Goal: Information Seeking & Learning: Learn about a topic

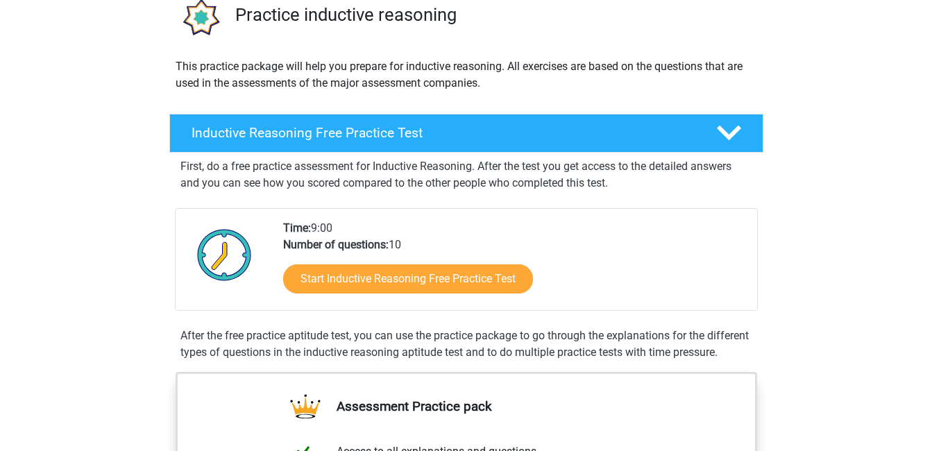
scroll to position [48, 0]
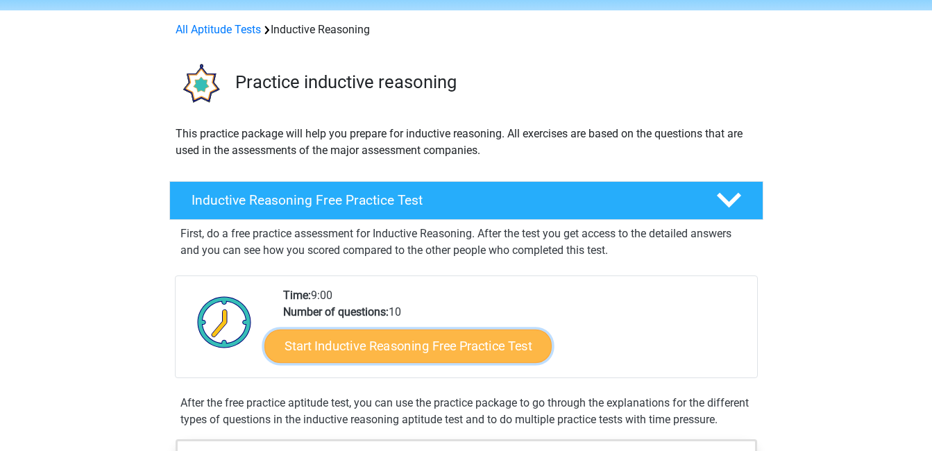
click at [435, 344] on link "Start Inductive Reasoning Free Practice Test" at bounding box center [408, 345] width 287 height 33
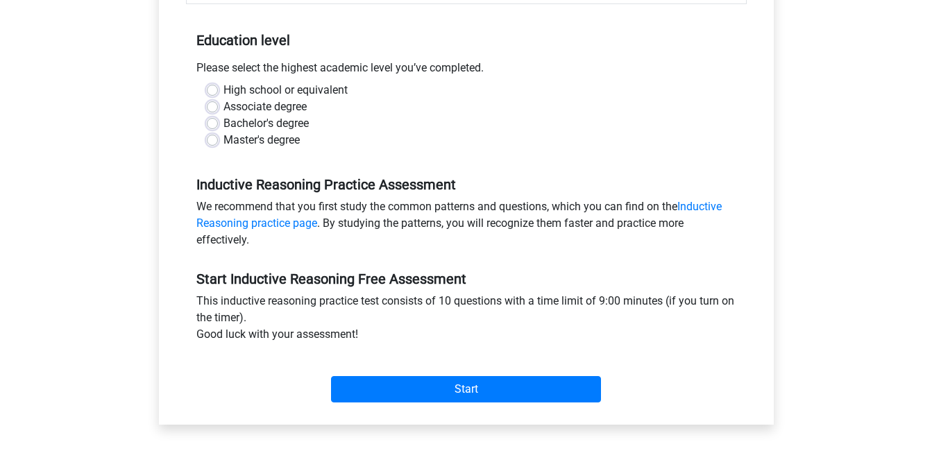
scroll to position [260, 0]
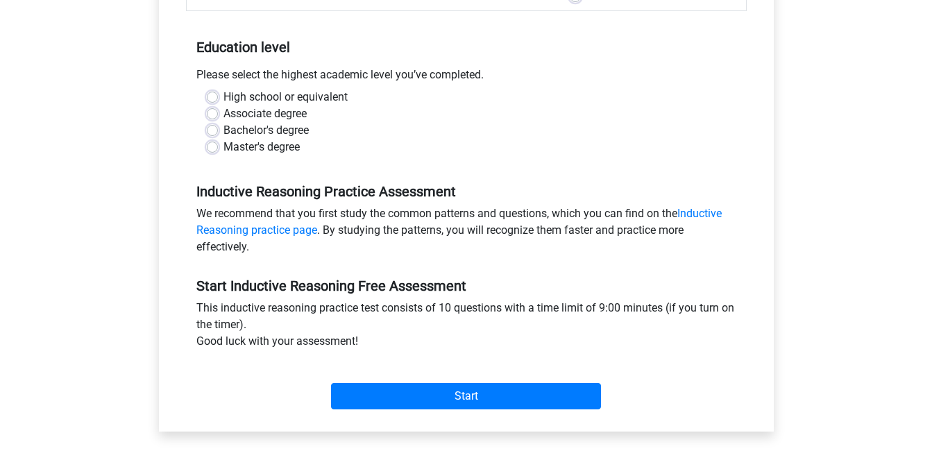
click at [224, 129] on label "Bachelor's degree" at bounding box center [266, 130] width 85 height 17
click at [217, 129] on input "Bachelor's degree" at bounding box center [212, 129] width 11 height 14
radio input "true"
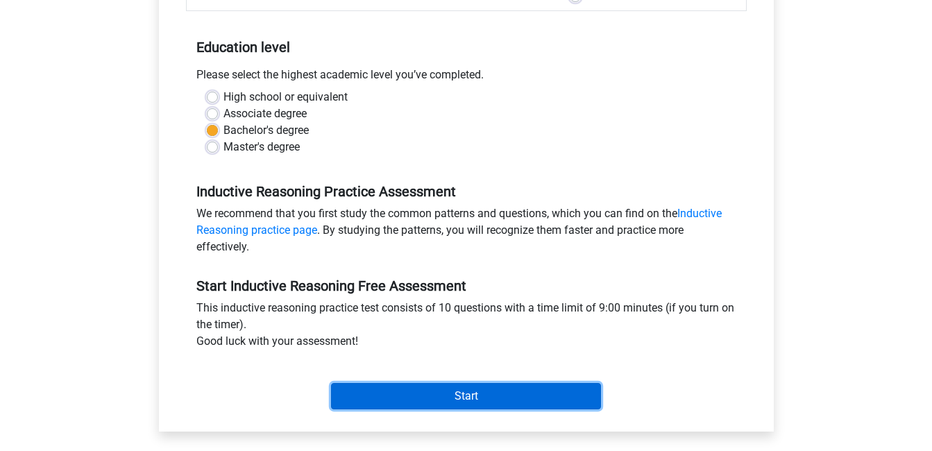
drag, startPoint x: 537, startPoint y: 396, endPoint x: 538, endPoint y: 403, distance: 7.8
click at [538, 401] on input "Start" at bounding box center [466, 396] width 270 height 26
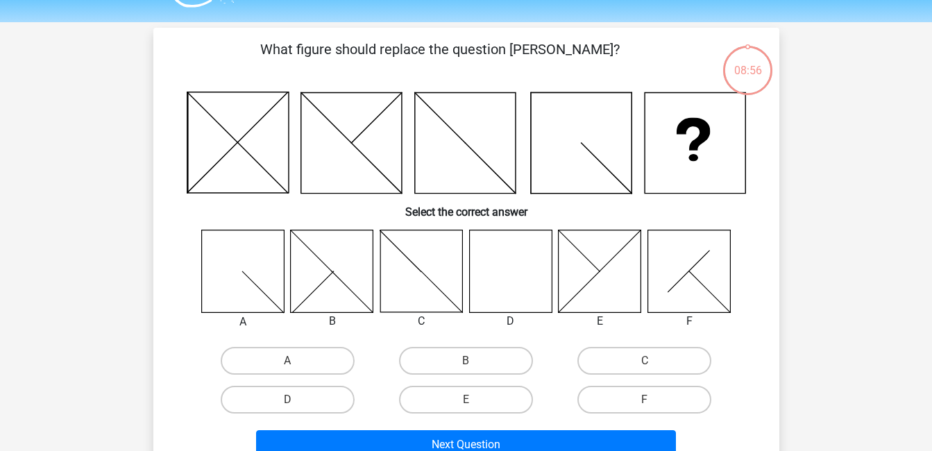
scroll to position [44, 0]
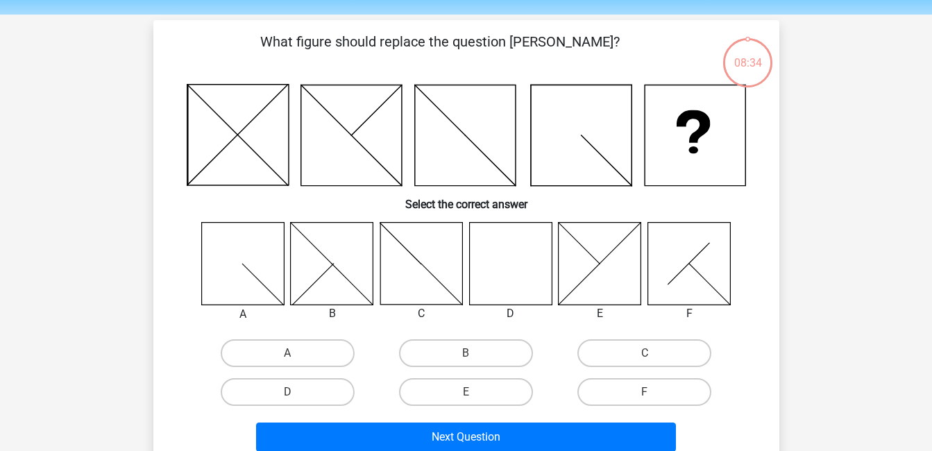
click at [514, 267] on icon at bounding box center [510, 263] width 83 height 83
click at [313, 399] on label "D" at bounding box center [288, 392] width 134 height 28
click at [296, 399] on input "D" at bounding box center [291, 396] width 9 height 9
radio input "true"
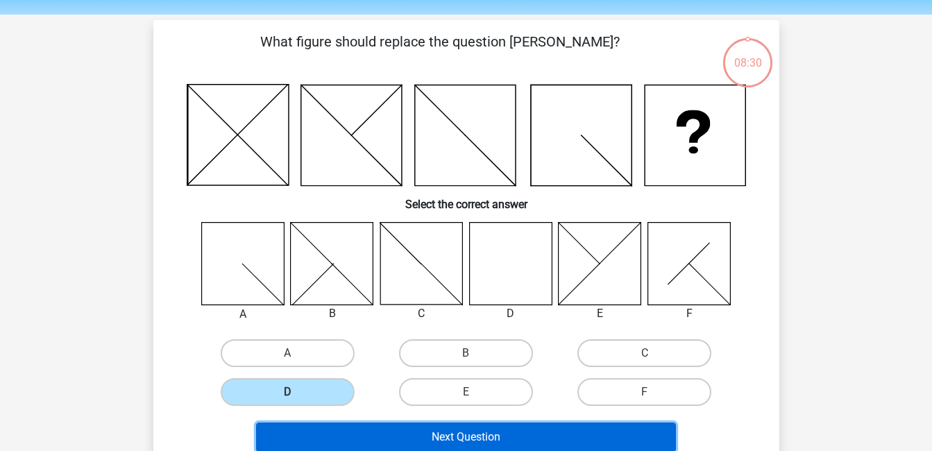
click at [497, 436] on button "Next Question" at bounding box center [466, 437] width 420 height 29
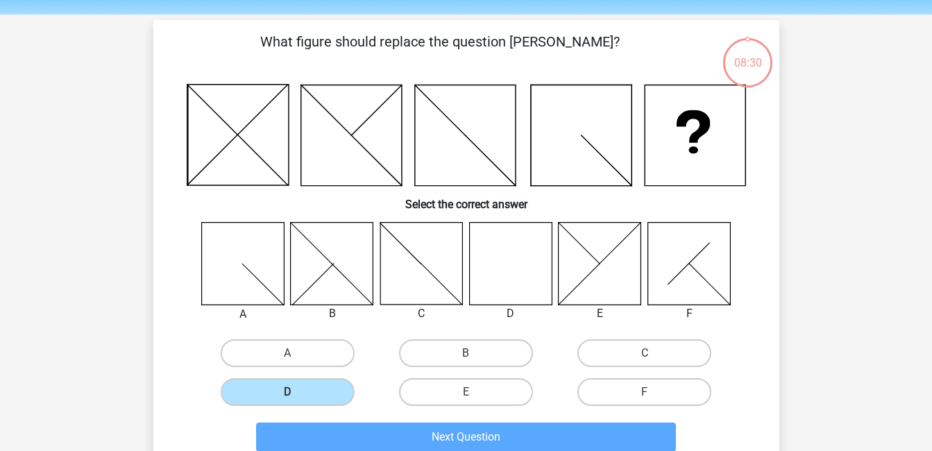
scroll to position [64, 0]
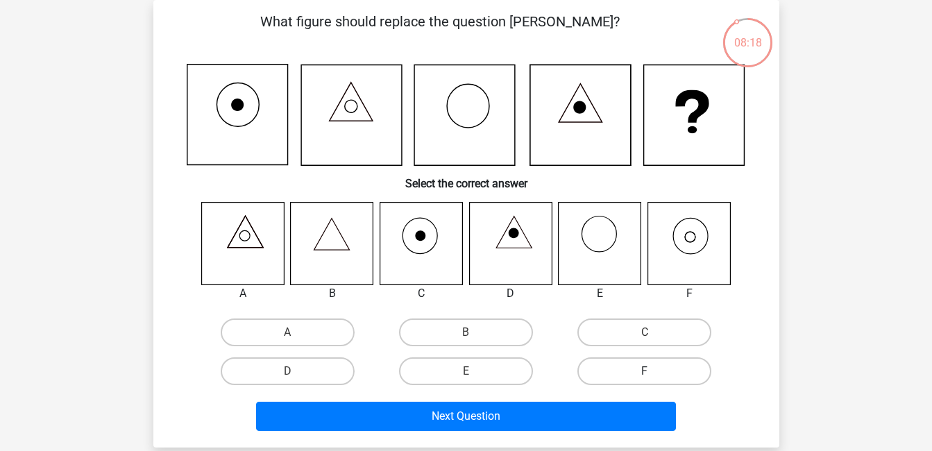
click at [635, 373] on label "F" at bounding box center [645, 372] width 134 height 28
click at [645, 373] on input "F" at bounding box center [649, 375] width 9 height 9
radio input "true"
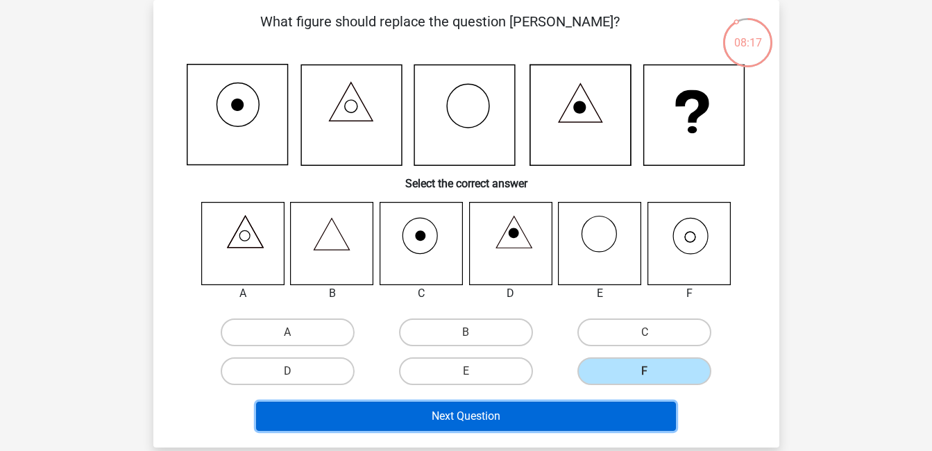
click at [544, 412] on button "Next Question" at bounding box center [466, 416] width 420 height 29
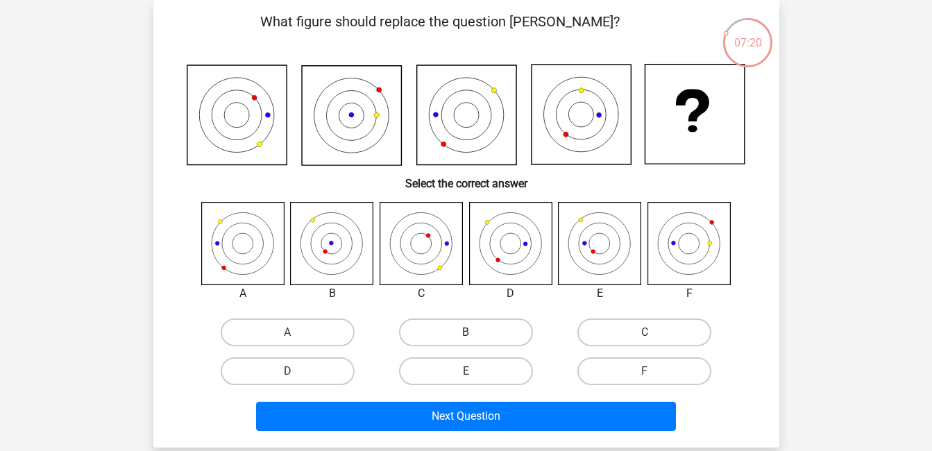
click at [466, 329] on label "B" at bounding box center [466, 333] width 134 height 28
click at [466, 333] on input "B" at bounding box center [470, 337] width 9 height 9
radio input "true"
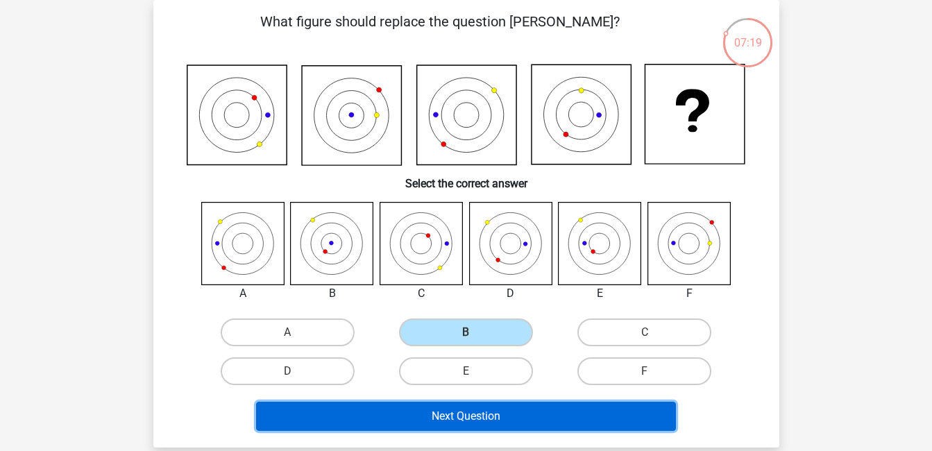
click at [500, 424] on button "Next Question" at bounding box center [466, 416] width 420 height 29
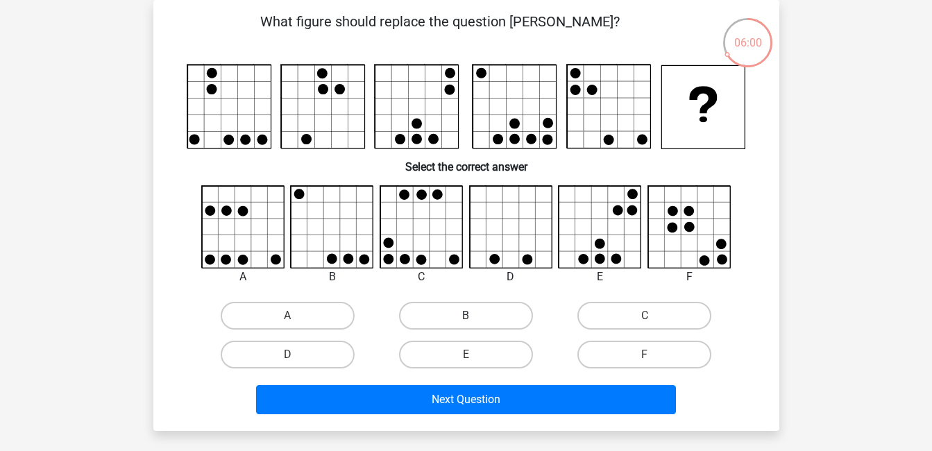
click at [452, 315] on label "B" at bounding box center [466, 316] width 134 height 28
click at [466, 316] on input "B" at bounding box center [470, 320] width 9 height 9
radio input "true"
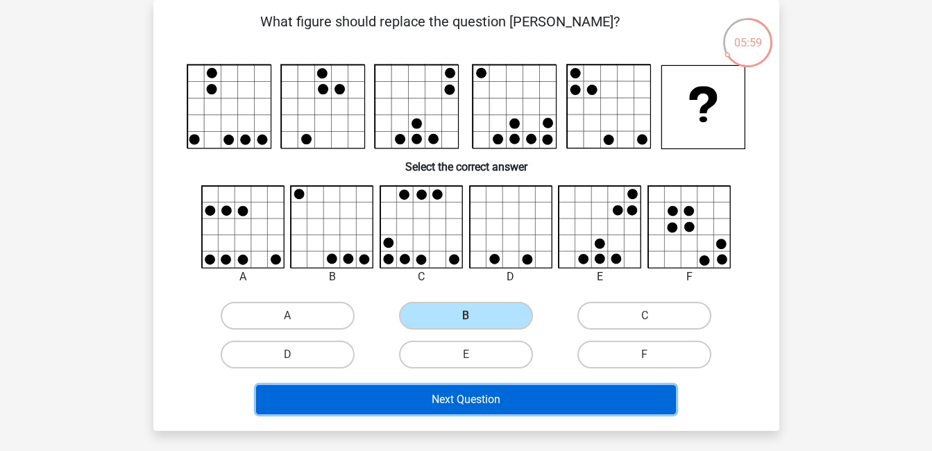
click at [483, 396] on button "Next Question" at bounding box center [466, 399] width 420 height 29
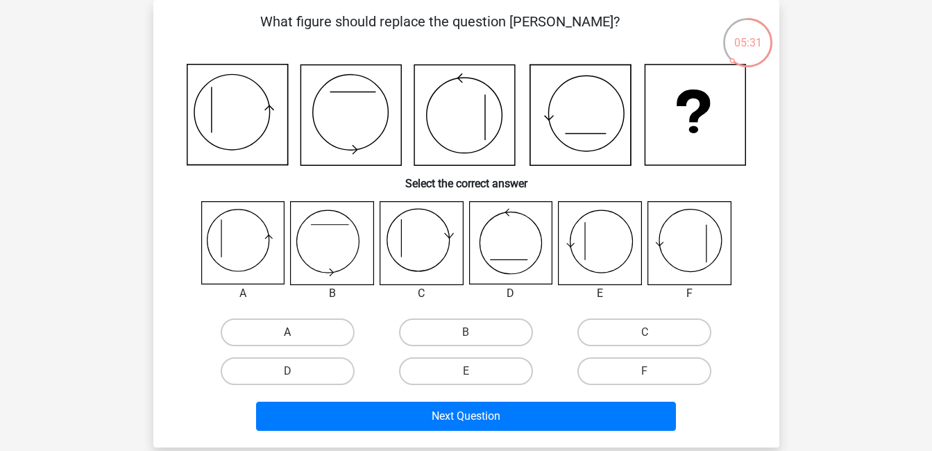
click at [335, 331] on label "A" at bounding box center [288, 333] width 134 height 28
click at [296, 333] on input "A" at bounding box center [291, 337] width 9 height 9
radio input "true"
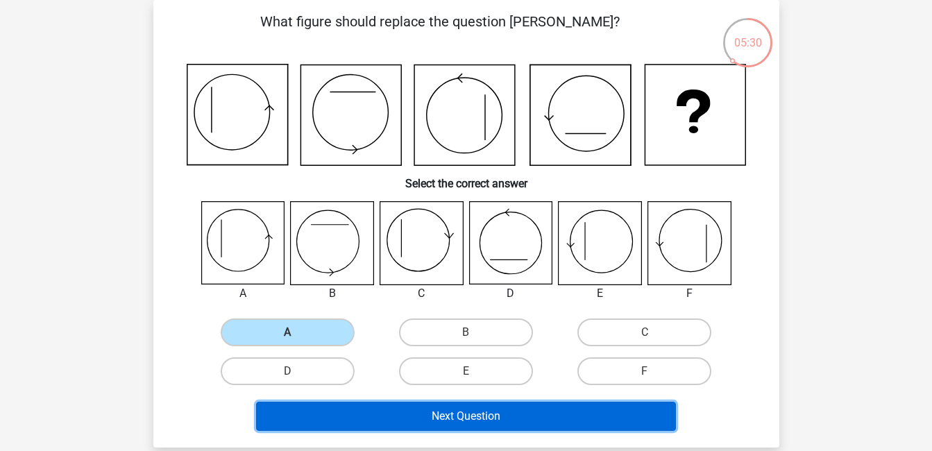
click at [494, 415] on button "Next Question" at bounding box center [466, 416] width 420 height 29
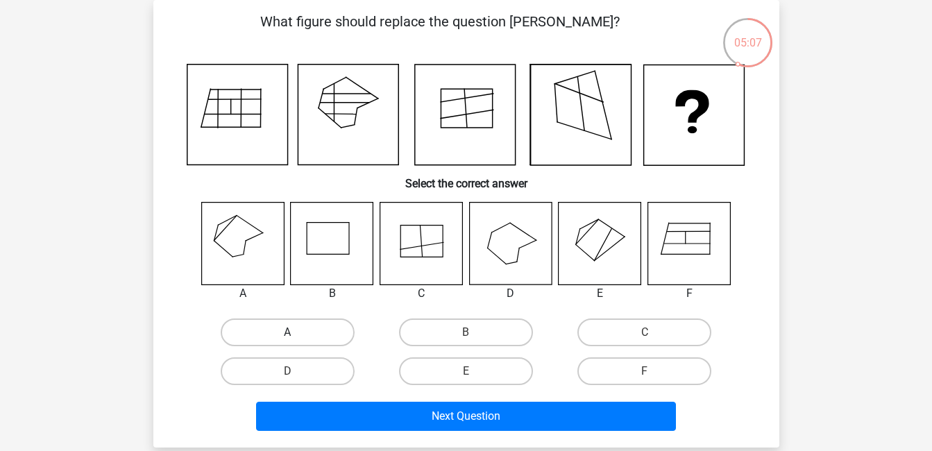
click at [316, 340] on label "A" at bounding box center [288, 333] width 134 height 28
click at [296, 340] on input "A" at bounding box center [291, 337] width 9 height 9
radio input "true"
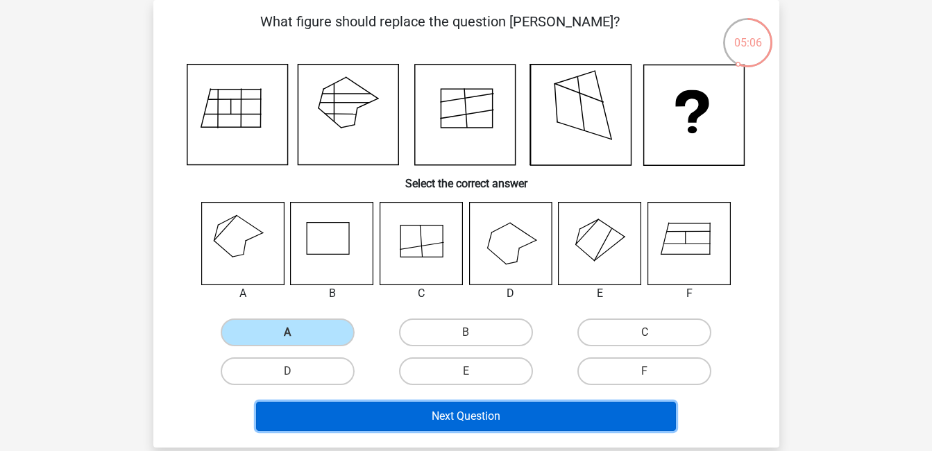
click at [500, 415] on button "Next Question" at bounding box center [466, 416] width 420 height 29
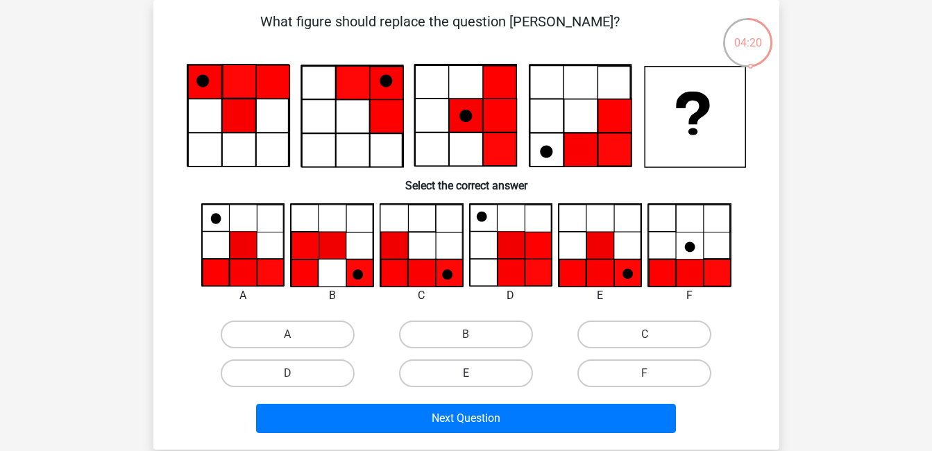
click at [486, 376] on label "E" at bounding box center [466, 374] width 134 height 28
click at [475, 376] on input "E" at bounding box center [470, 378] width 9 height 9
radio input "true"
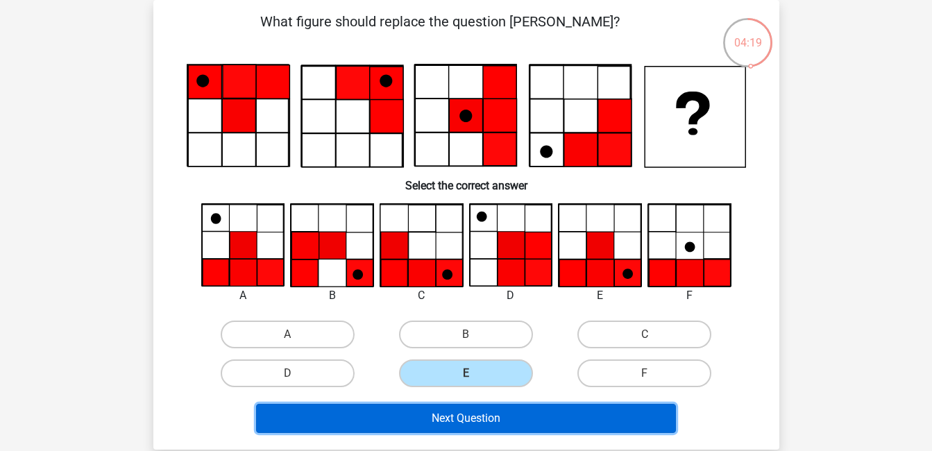
click at [487, 418] on button "Next Question" at bounding box center [466, 418] width 420 height 29
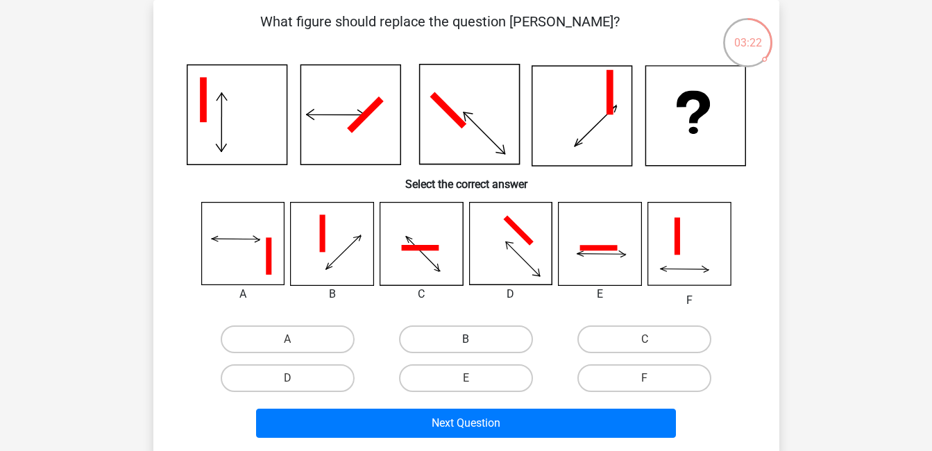
click at [464, 337] on label "B" at bounding box center [466, 340] width 134 height 28
click at [466, 340] on input "B" at bounding box center [470, 344] width 9 height 9
radio input "true"
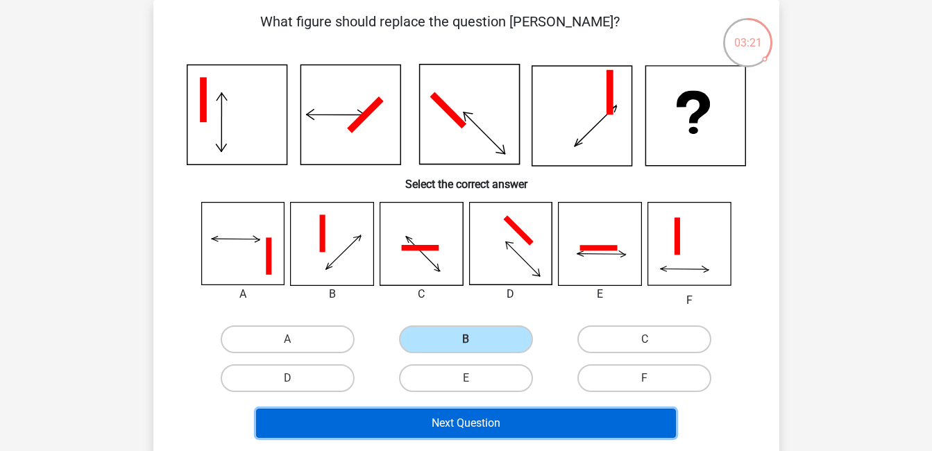
click at [485, 423] on button "Next Question" at bounding box center [466, 423] width 420 height 29
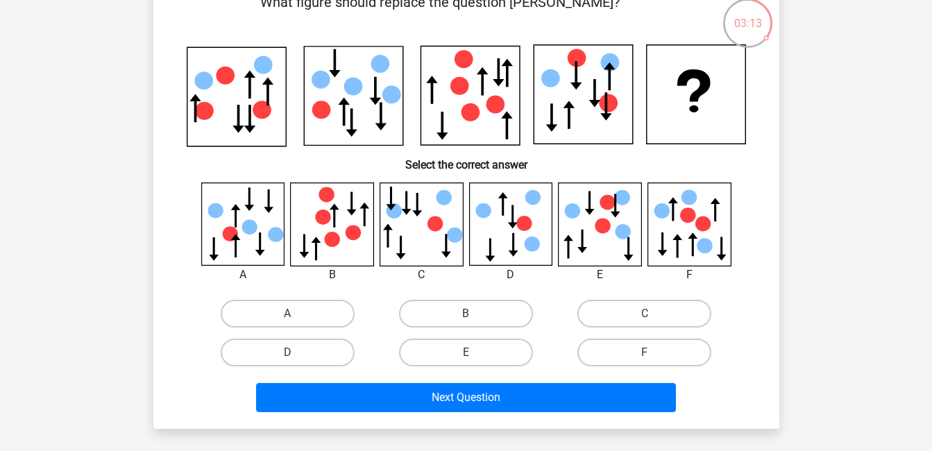
scroll to position [60, 0]
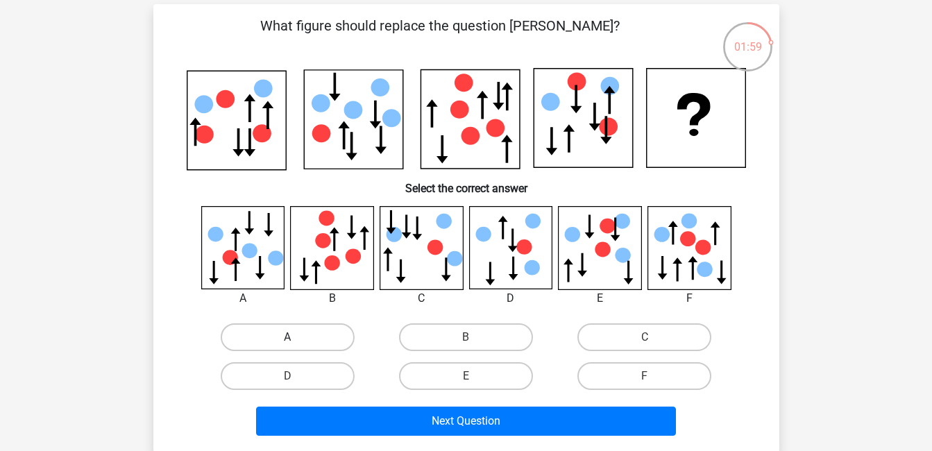
click at [315, 340] on label "A" at bounding box center [288, 338] width 134 height 28
click at [296, 340] on input "A" at bounding box center [291, 341] width 9 height 9
radio input "true"
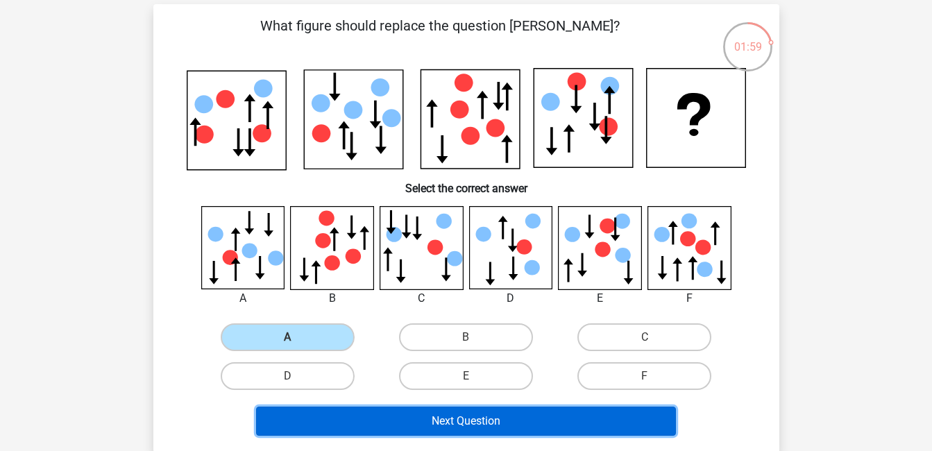
click at [454, 425] on button "Next Question" at bounding box center [466, 421] width 420 height 29
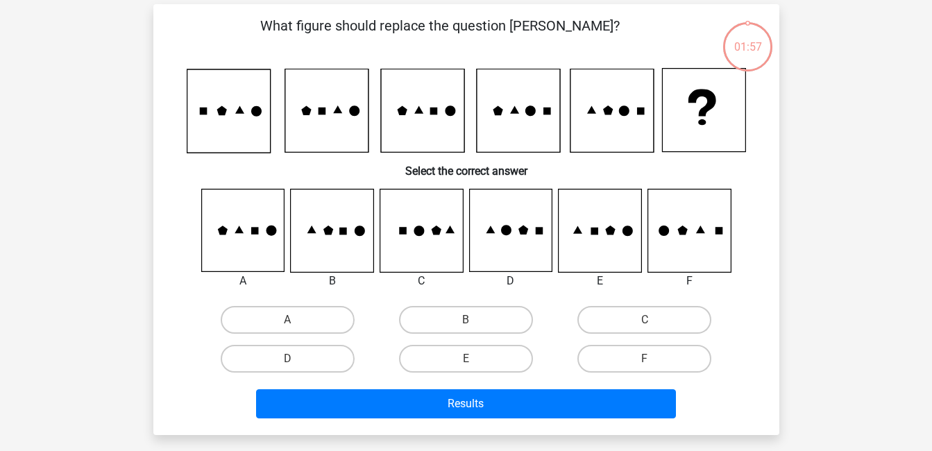
scroll to position [64, 0]
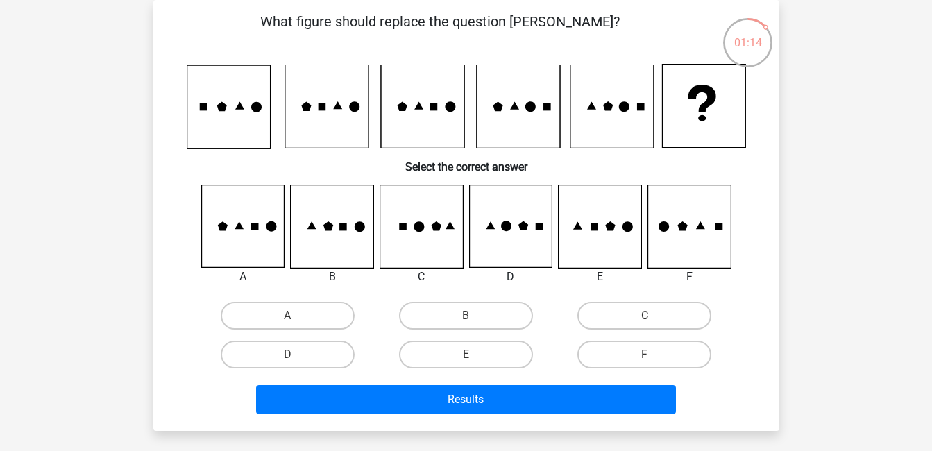
click at [481, 300] on div "B" at bounding box center [466, 315] width 178 height 39
click at [484, 315] on label "B" at bounding box center [466, 316] width 134 height 28
click at [475, 316] on input "B" at bounding box center [470, 320] width 9 height 9
radio input "true"
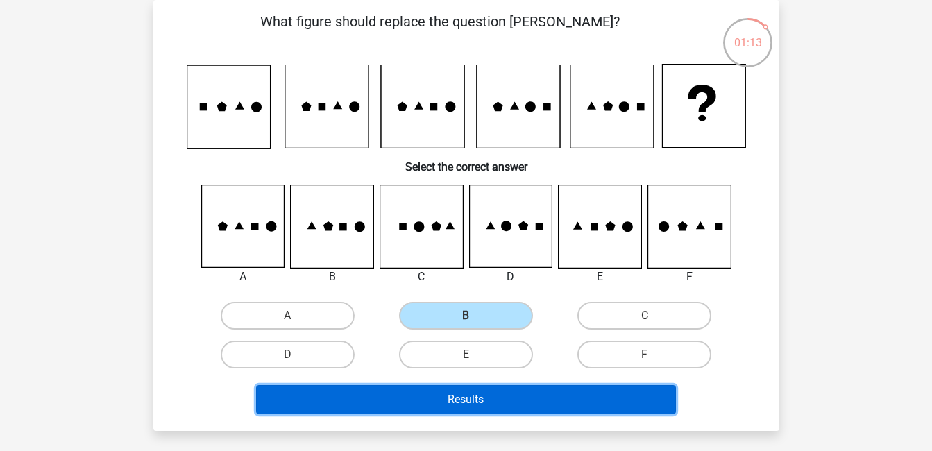
click at [498, 397] on button "Results" at bounding box center [466, 399] width 420 height 29
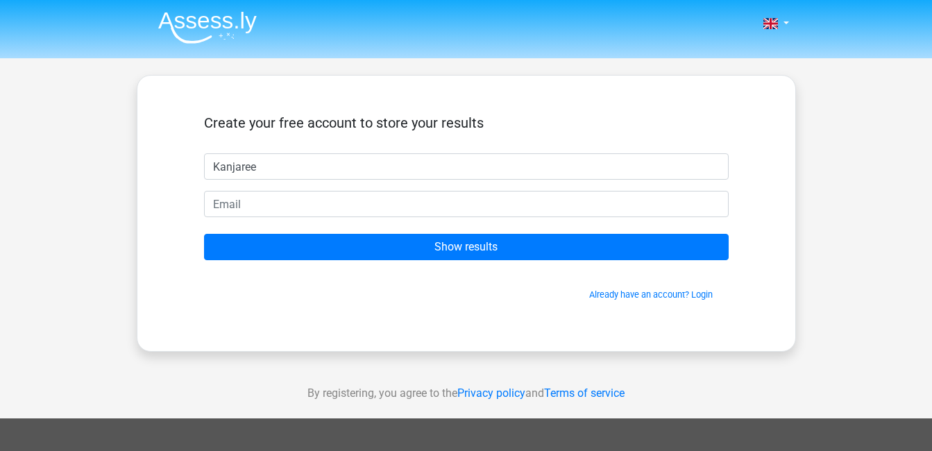
type input "Kanjaree"
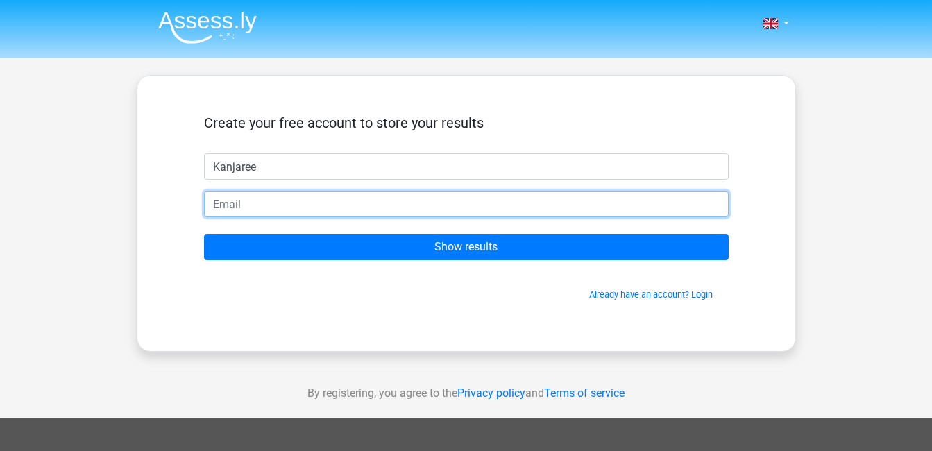
click at [280, 207] on input "email" at bounding box center [466, 204] width 525 height 26
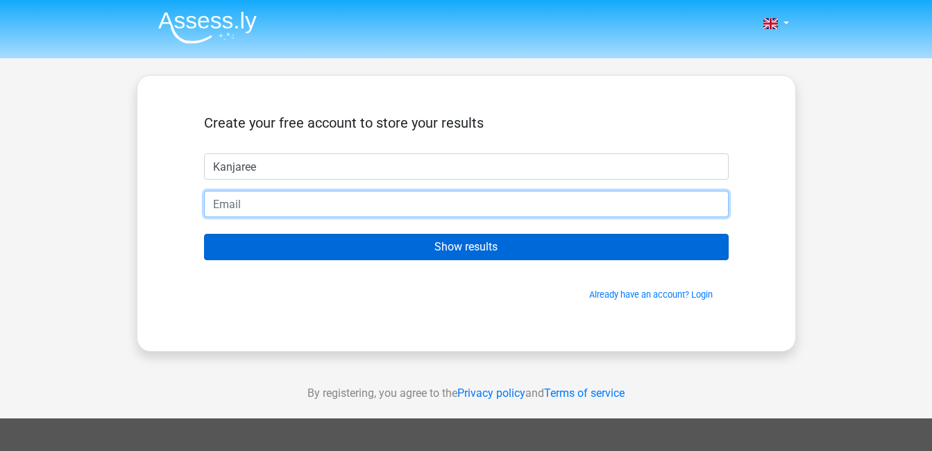
type input "[EMAIL_ADDRESS][DOMAIN_NAME]"
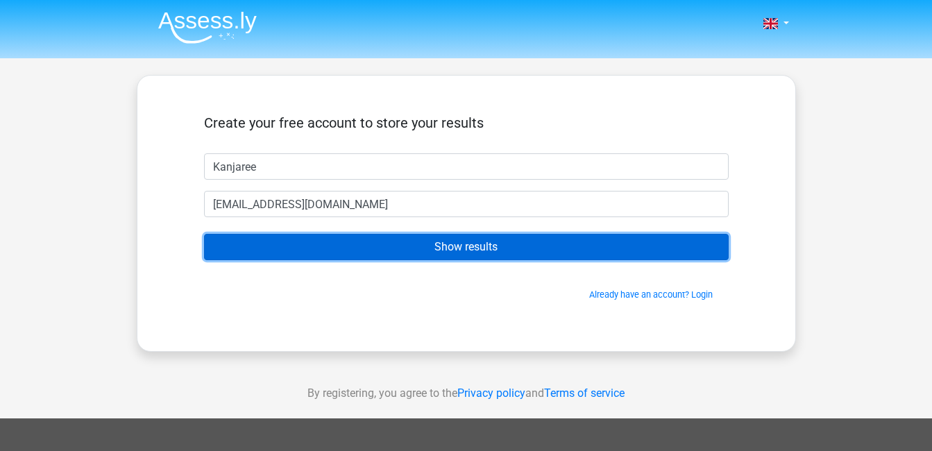
click at [400, 245] on input "Show results" at bounding box center [466, 247] width 525 height 26
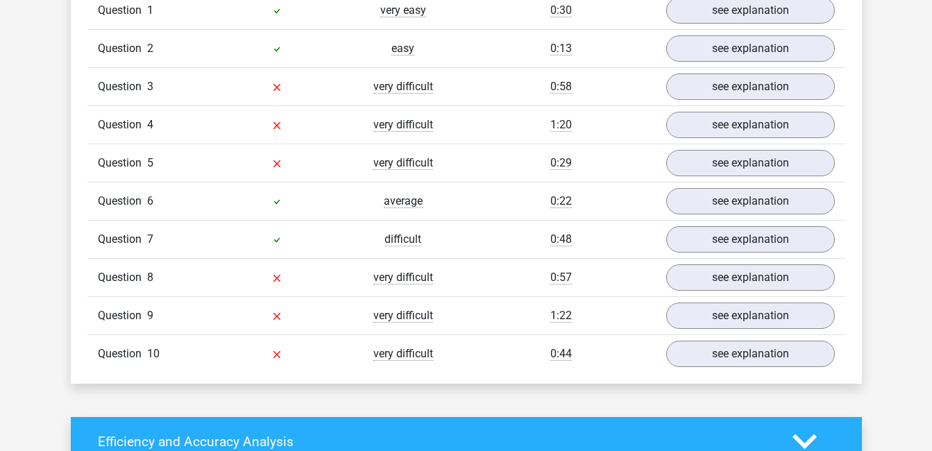
scroll to position [1112, 0]
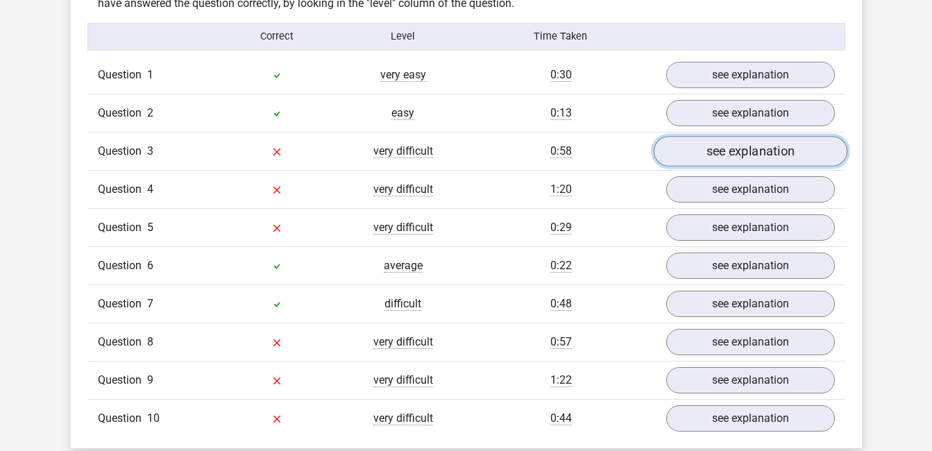
click at [748, 160] on link "see explanation" at bounding box center [750, 151] width 194 height 31
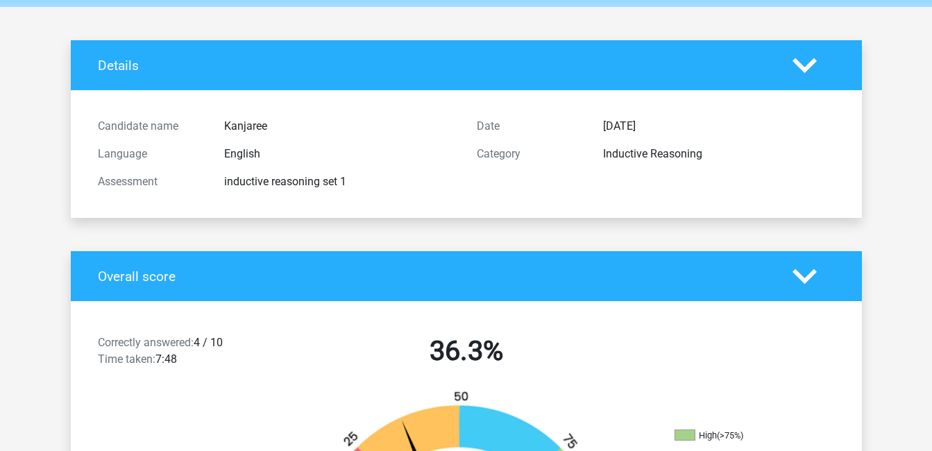
scroll to position [0, 0]
